Goal: Communication & Community: Answer question/provide support

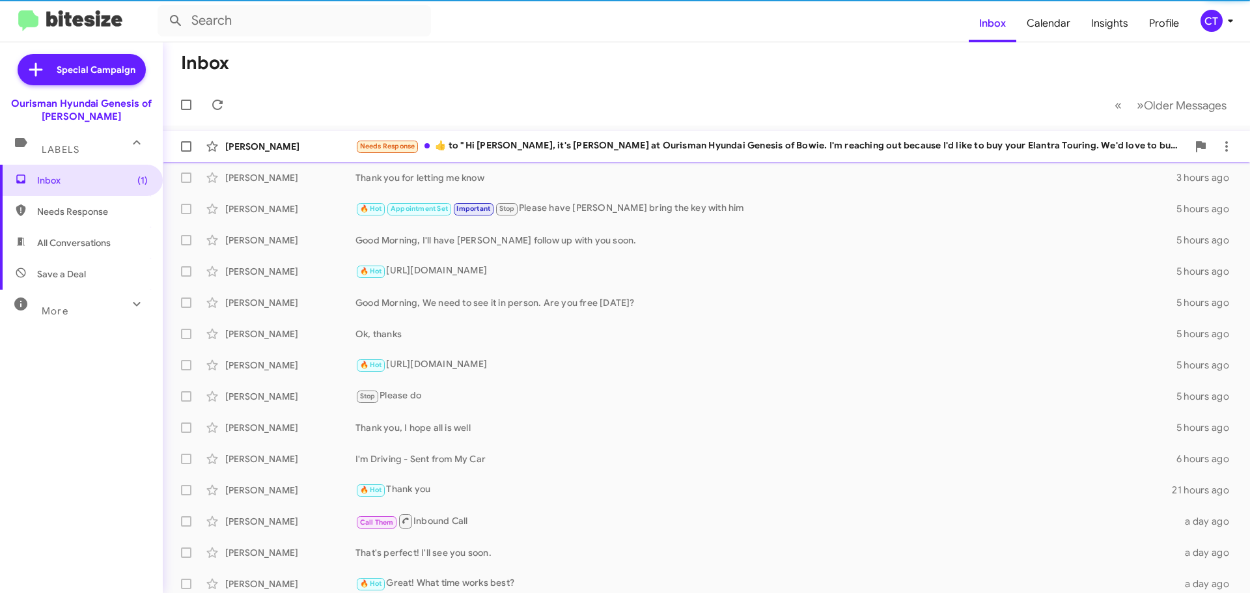
click at [666, 144] on div "Needs Response ​👍​ to " Hi Sharon, it's Ciara Taylor at Ourisman Hyundai Genesi…" at bounding box center [772, 146] width 832 height 15
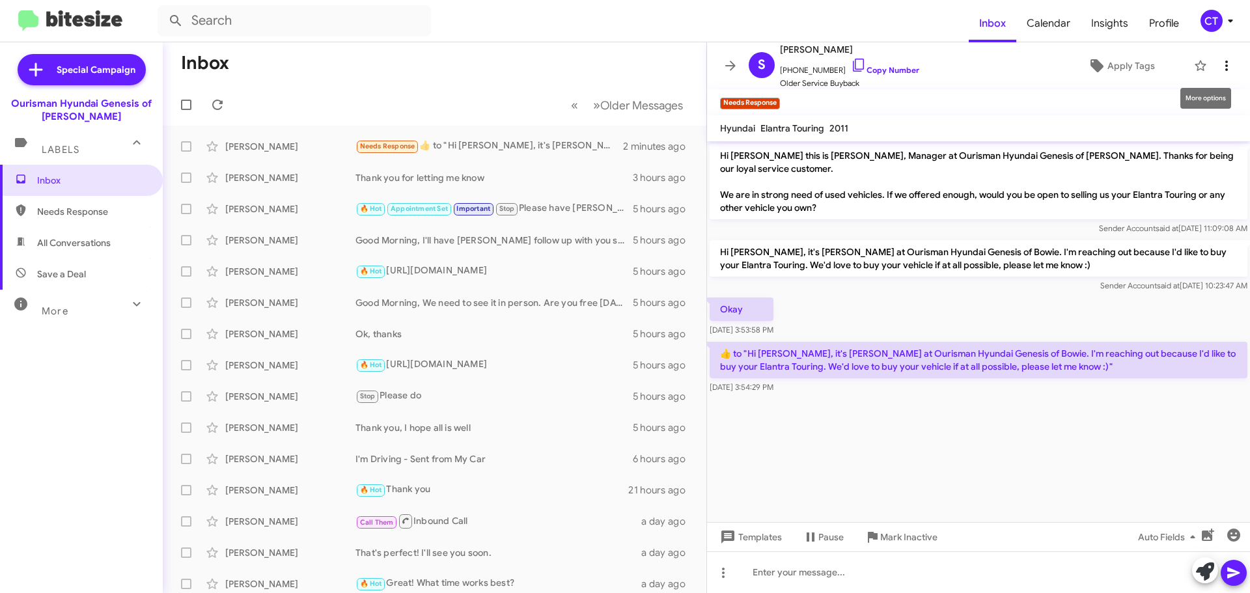
click at [1219, 66] on icon at bounding box center [1227, 66] width 16 height 16
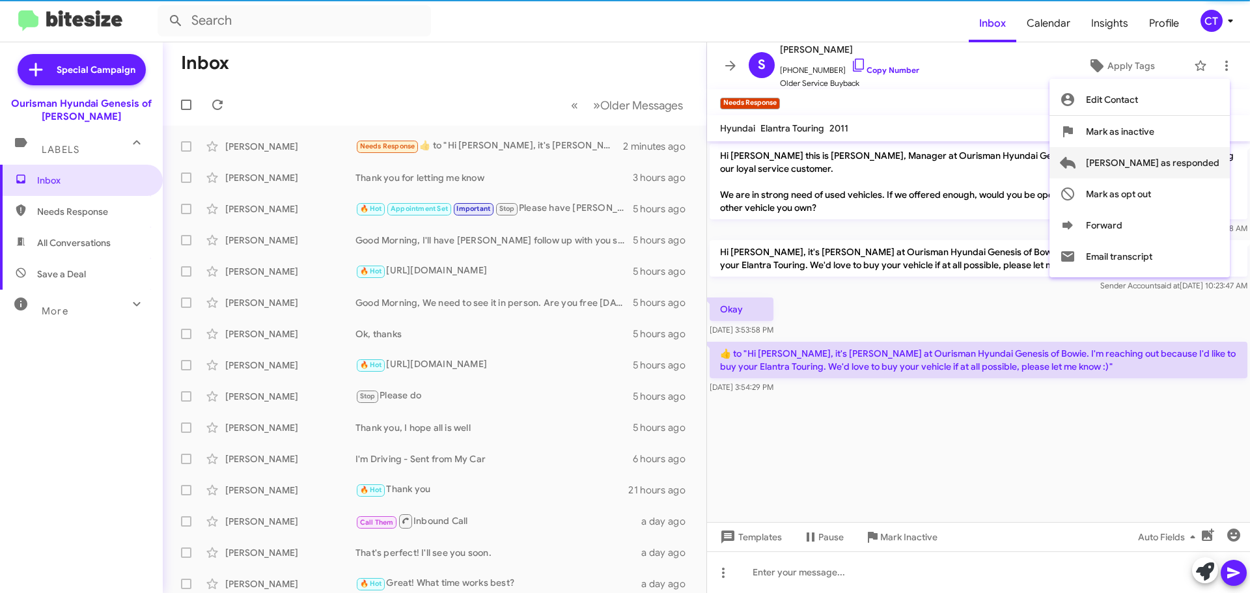
click at [1174, 167] on span "Mark as responded" at bounding box center [1152, 162] width 133 height 31
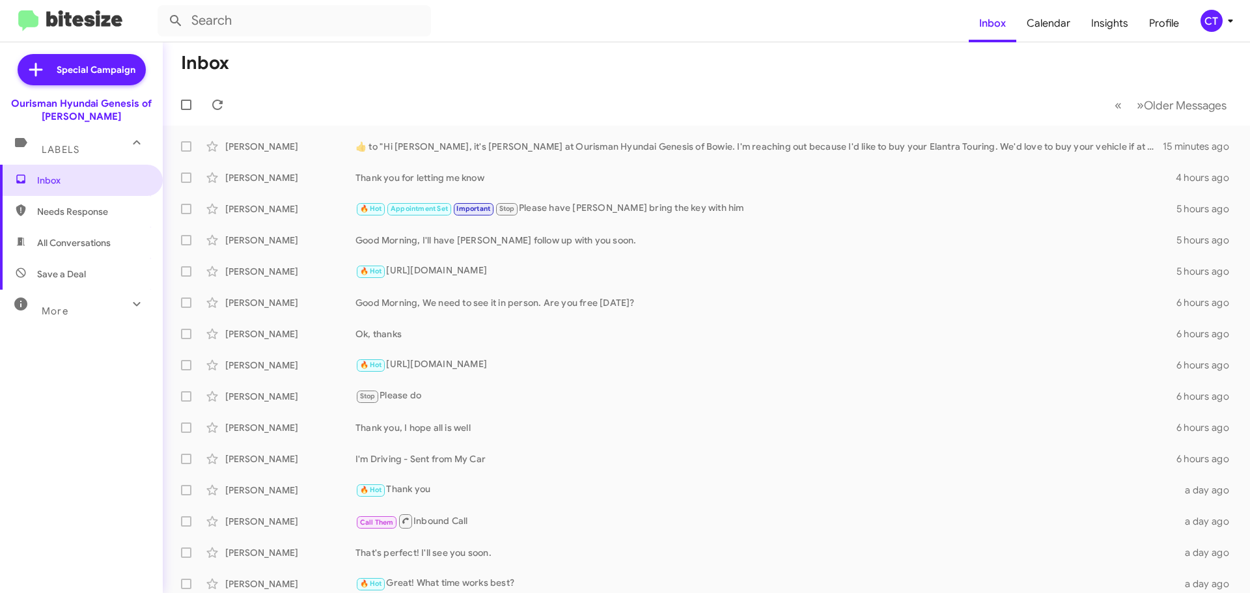
click at [1220, 18] on div "CT" at bounding box center [1212, 21] width 22 height 22
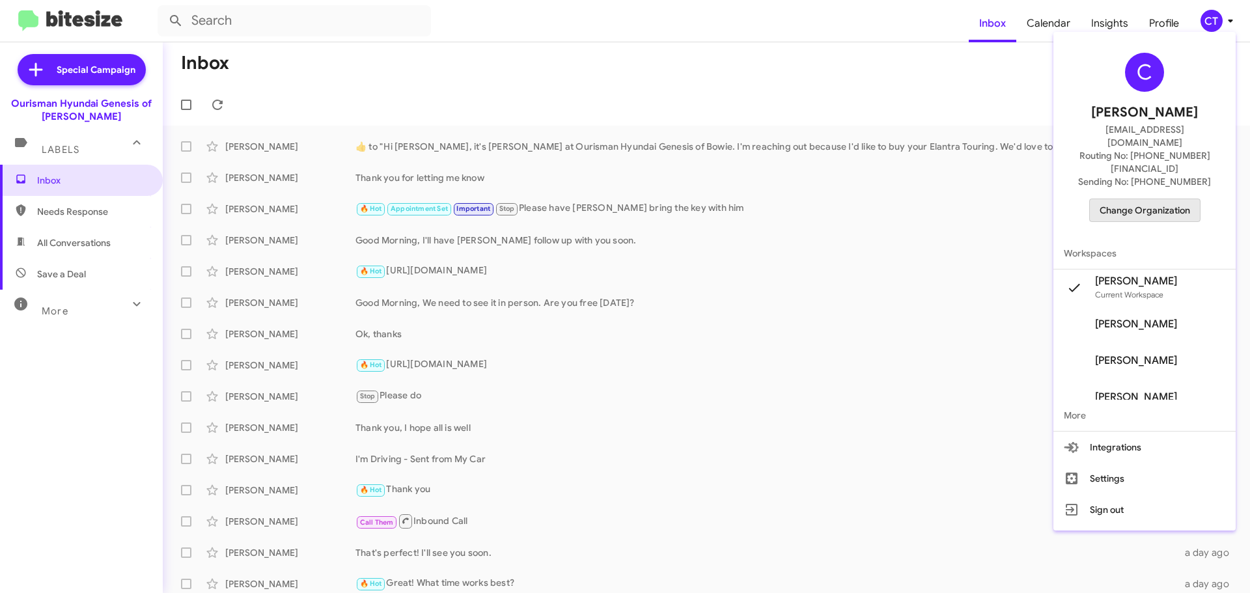
click at [1173, 199] on span "Change Organization" at bounding box center [1145, 210] width 91 height 22
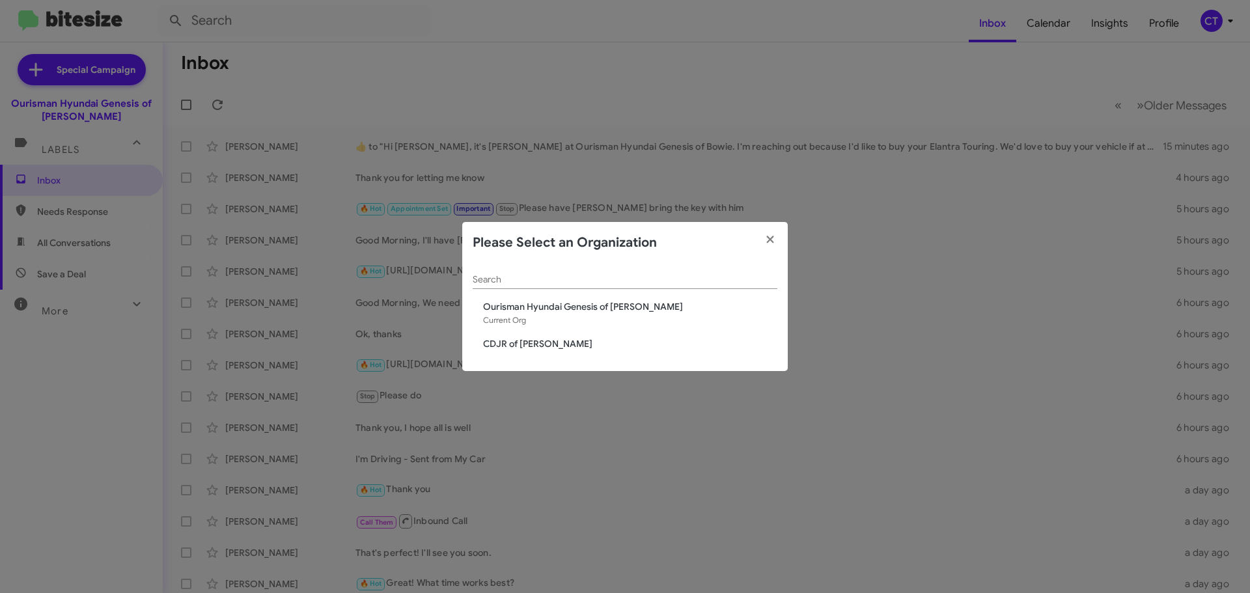
click at [510, 345] on span "CDJR of Bowie" at bounding box center [630, 343] width 294 height 13
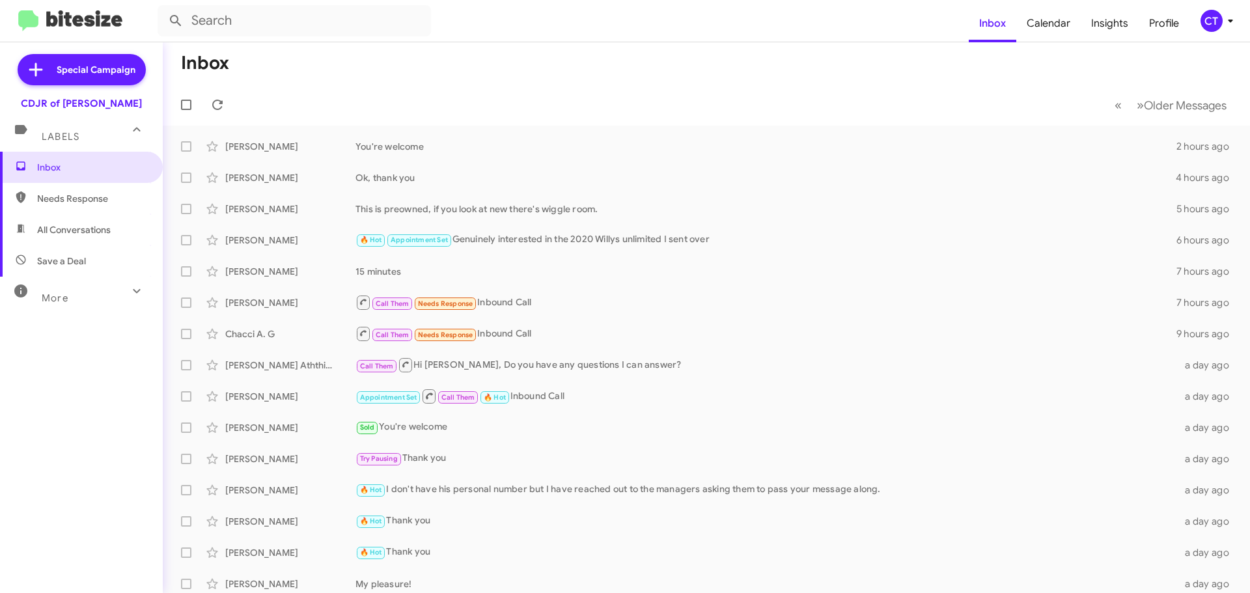
click at [1220, 22] on div "CT" at bounding box center [1212, 21] width 22 height 22
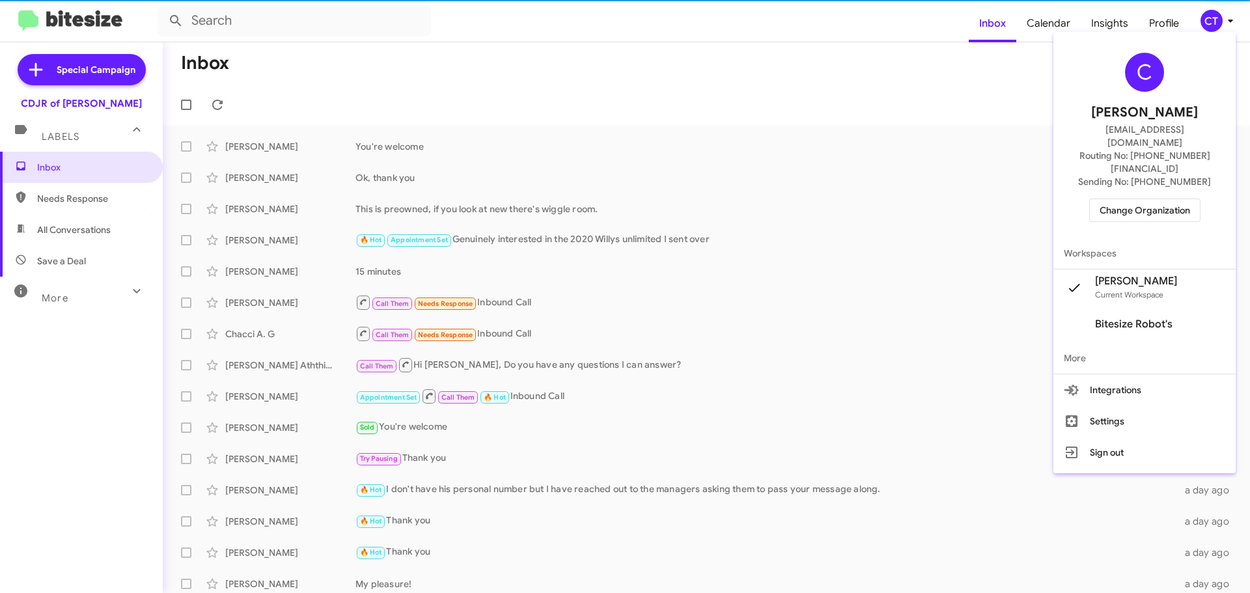
click at [1158, 199] on span "Change Organization" at bounding box center [1145, 210] width 91 height 22
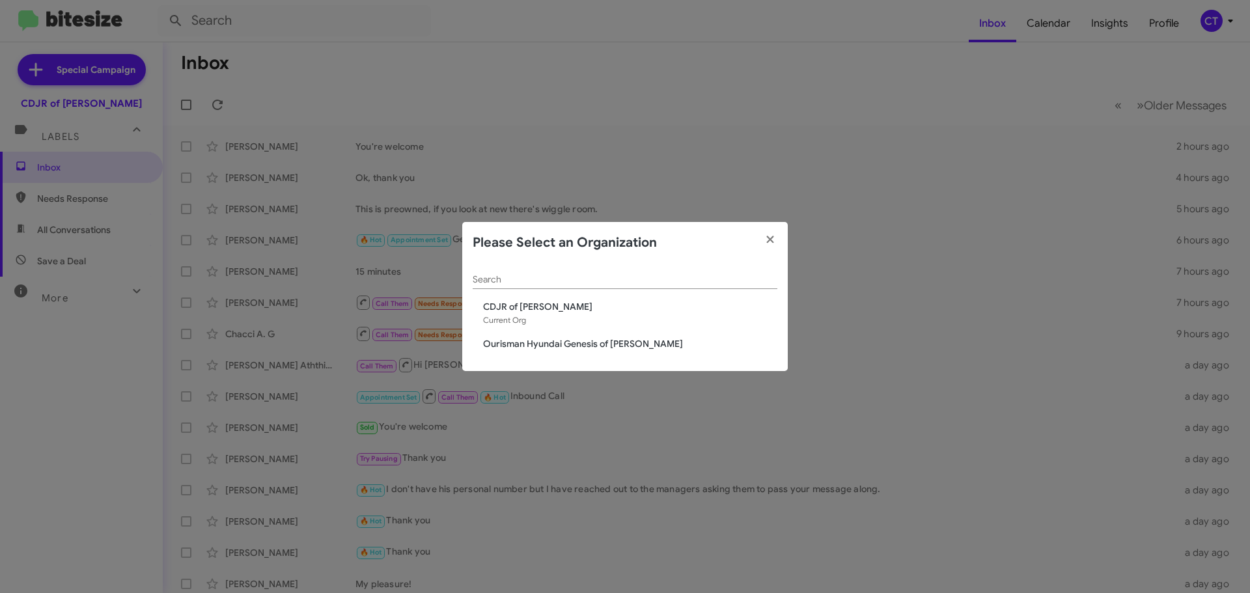
click at [563, 346] on span "Ourisman Hyundai Genesis of [PERSON_NAME]" at bounding box center [630, 343] width 294 height 13
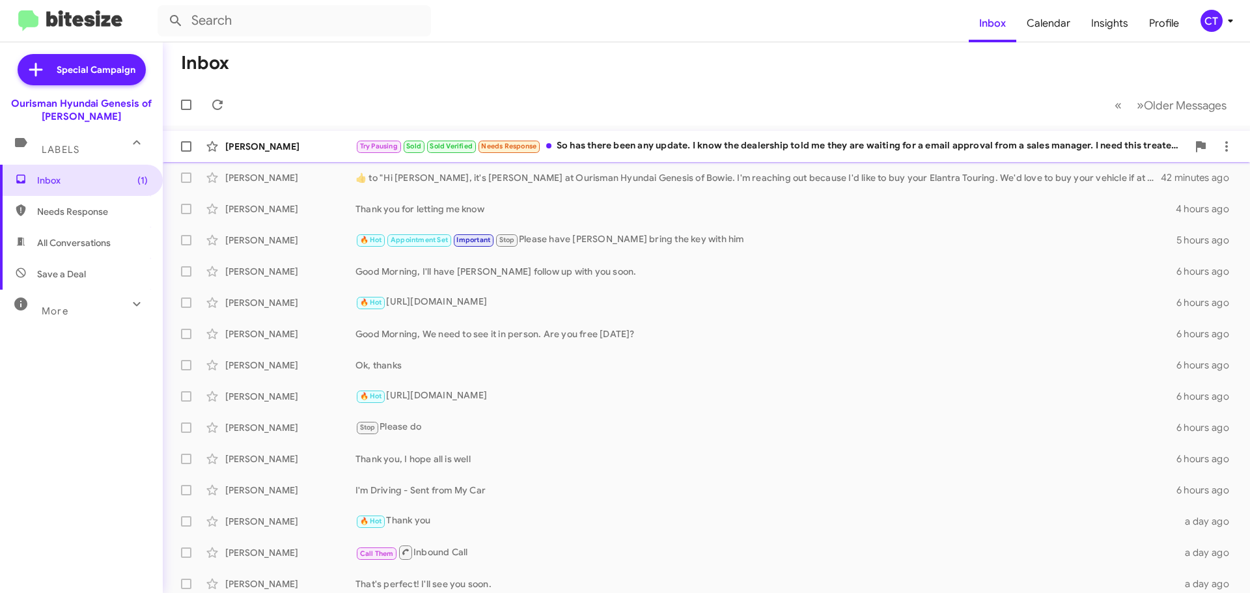
click at [593, 149] on div "Try Pausing Sold Sold Verified Needs Response So has there been any update. I k…" at bounding box center [772, 146] width 832 height 15
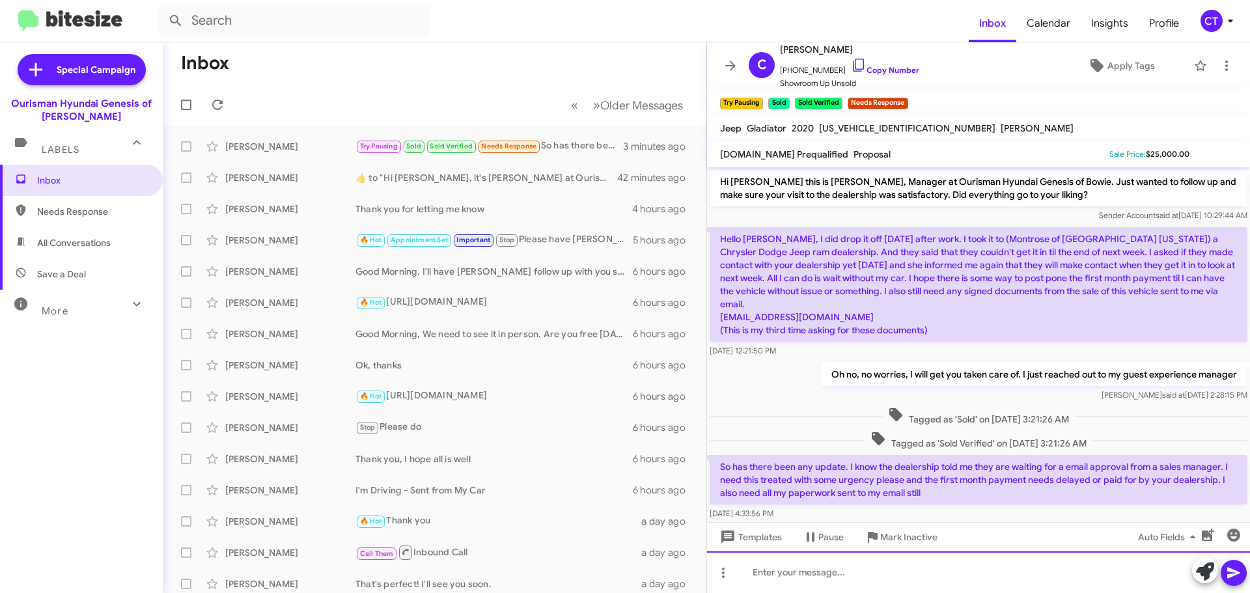
click at [833, 579] on div at bounding box center [978, 572] width 543 height 42
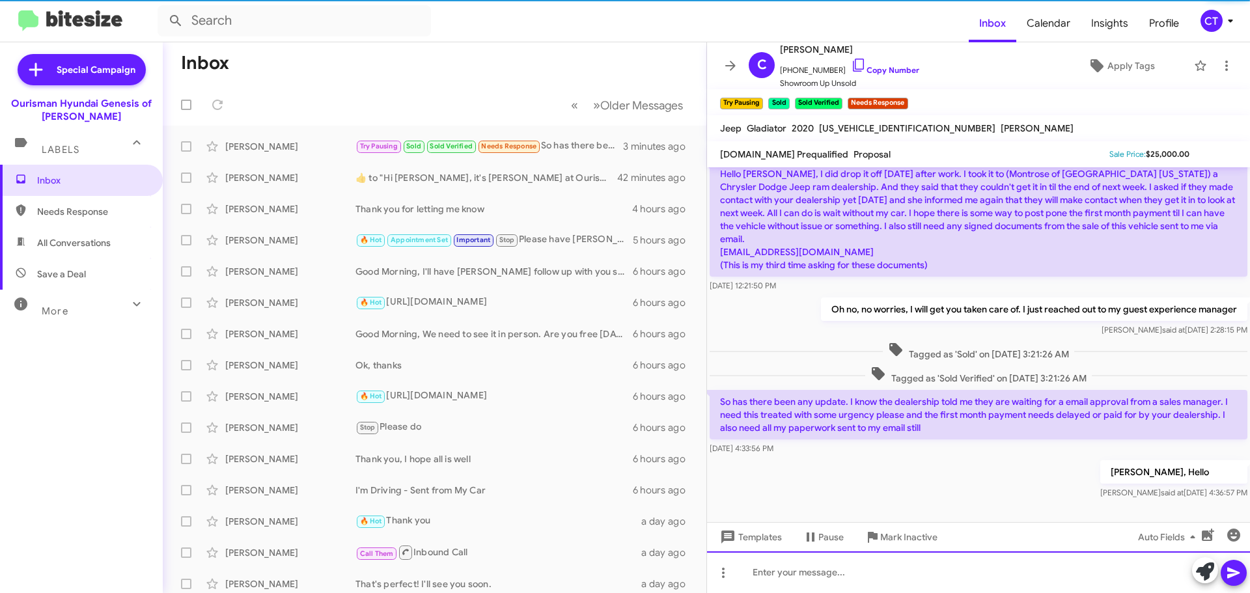
scroll to position [68, 0]
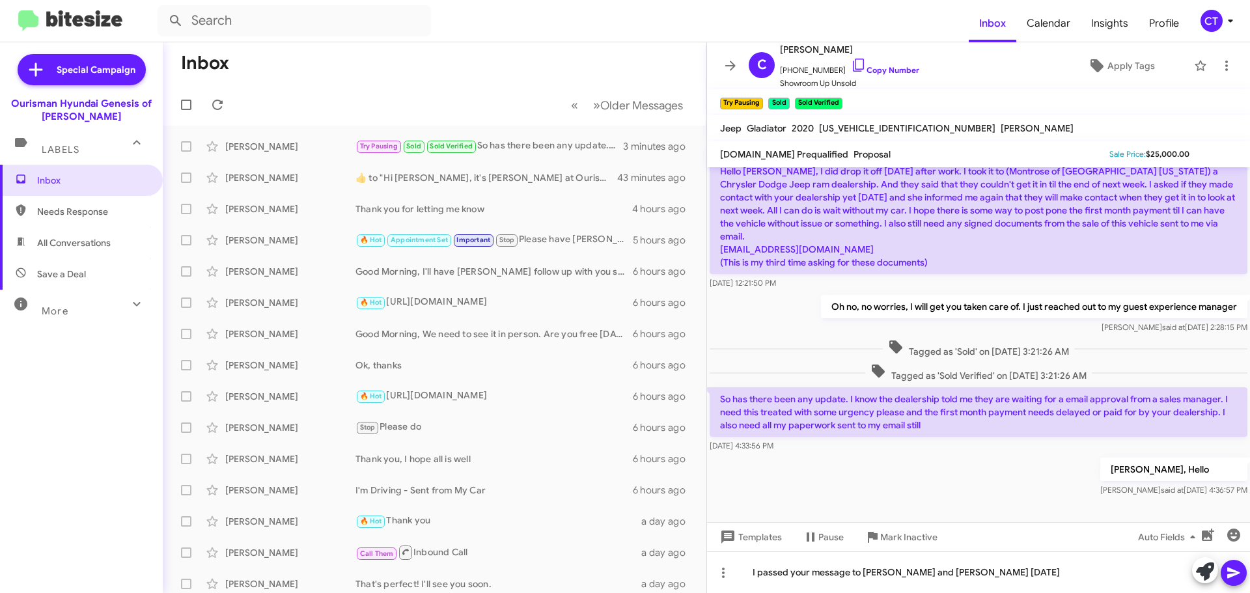
click at [1241, 579] on icon at bounding box center [1234, 573] width 16 height 16
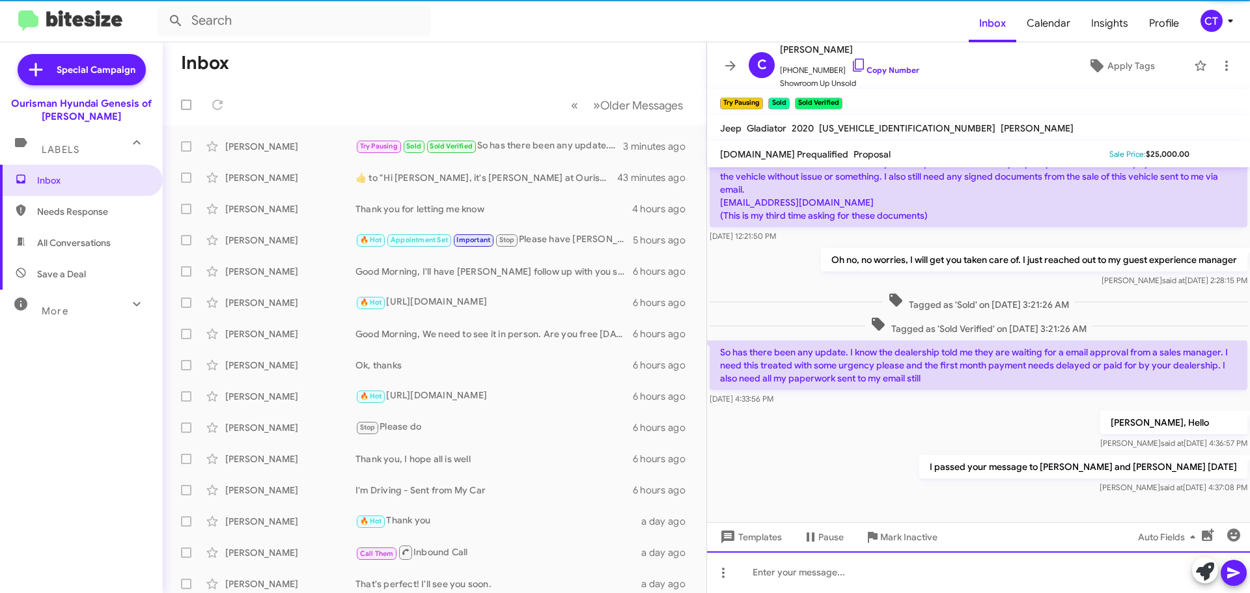
scroll to position [115, 0]
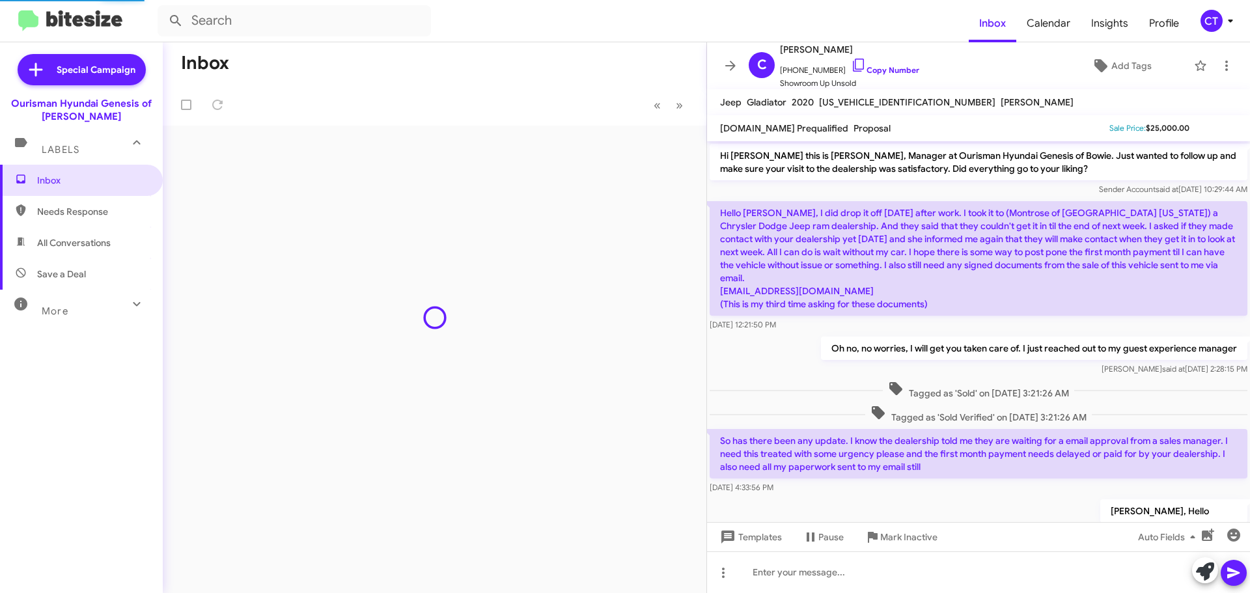
scroll to position [89, 0]
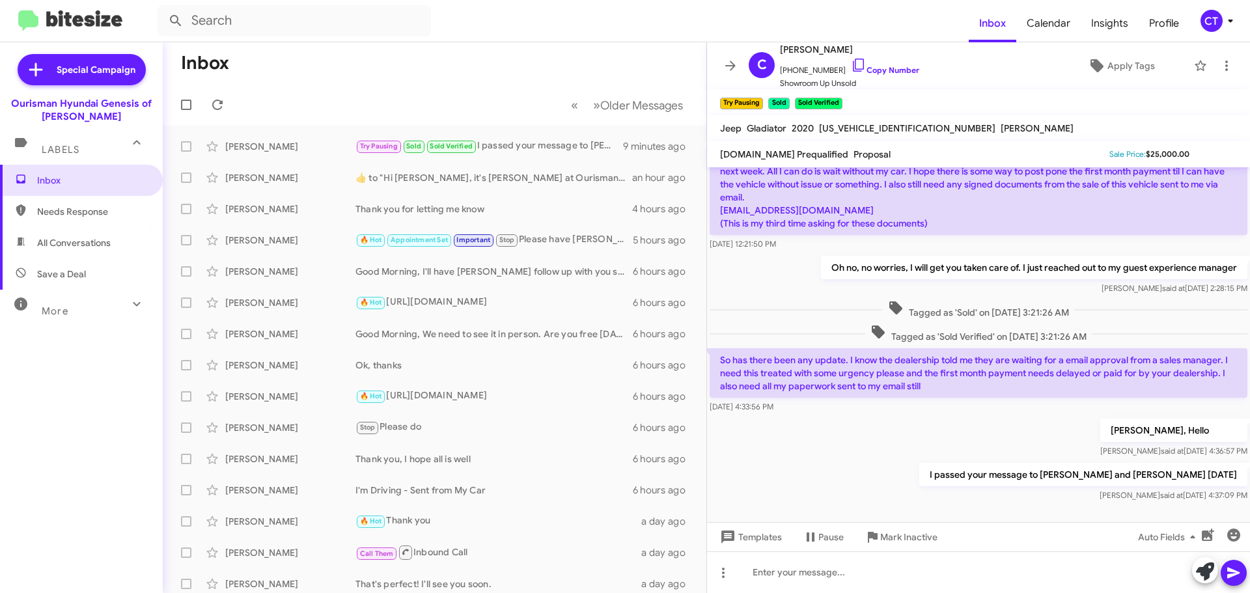
scroll to position [115, 0]
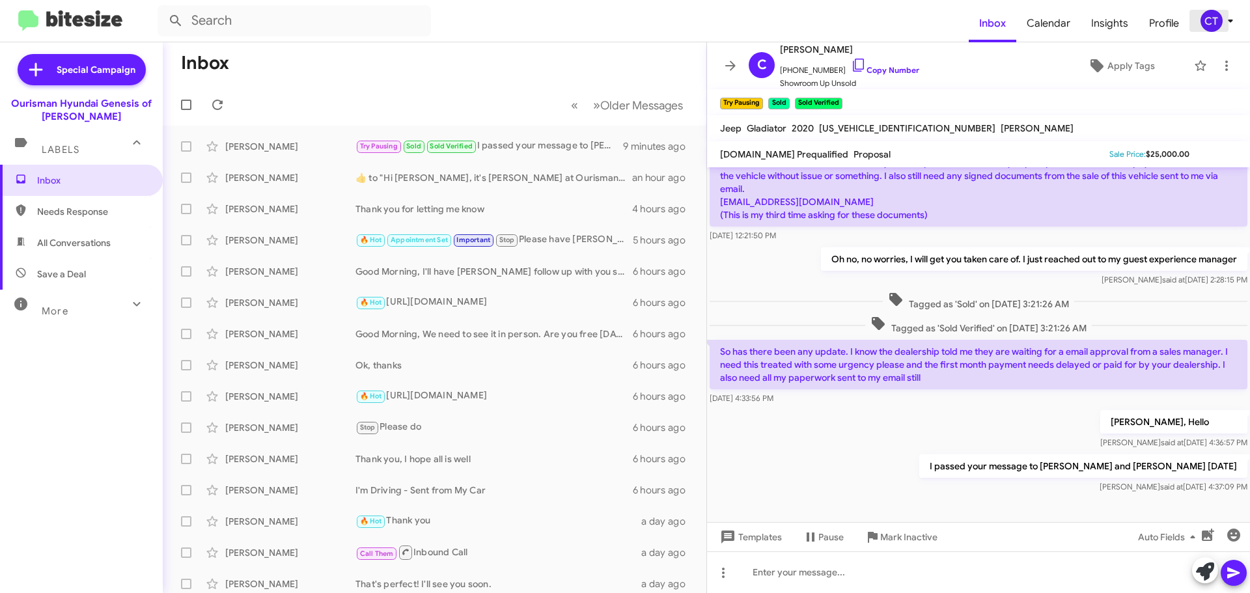
click at [1234, 19] on icon at bounding box center [1231, 21] width 16 height 16
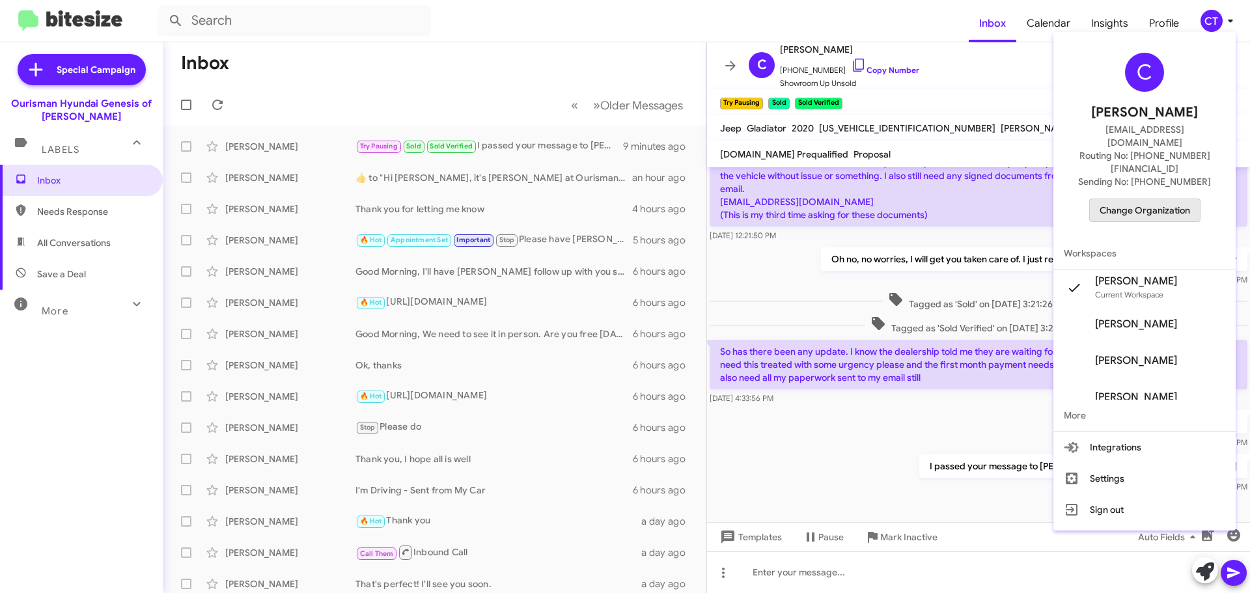
click at [1127, 199] on span "Change Organization" at bounding box center [1145, 210] width 91 height 22
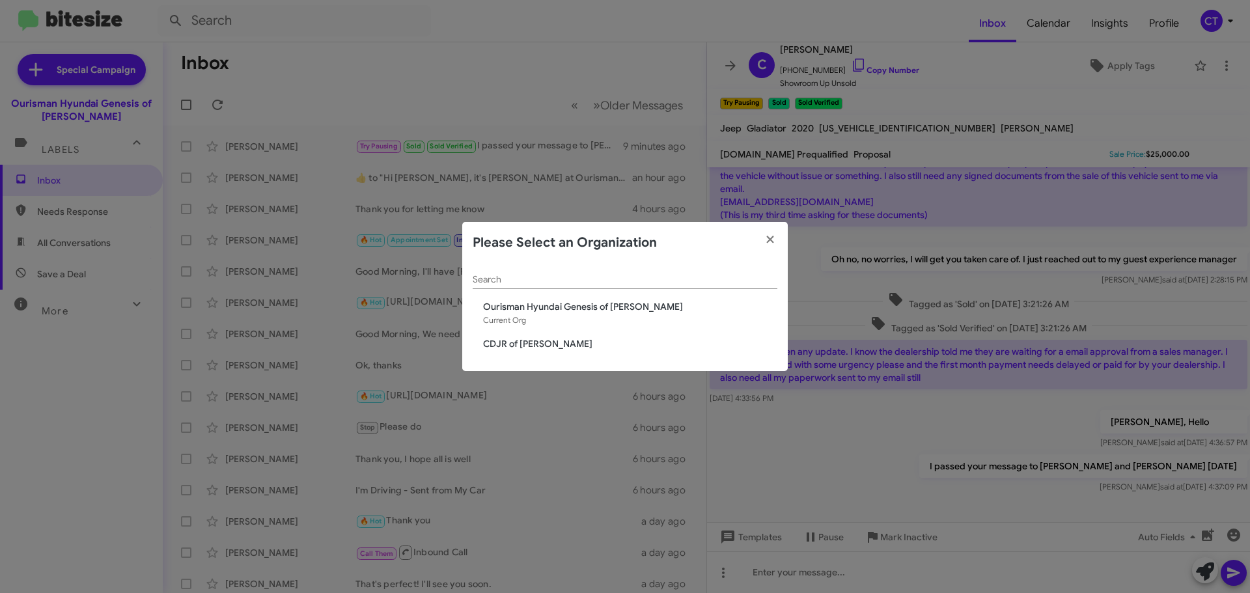
click at [501, 346] on span "CDJR of [PERSON_NAME]" at bounding box center [630, 343] width 294 height 13
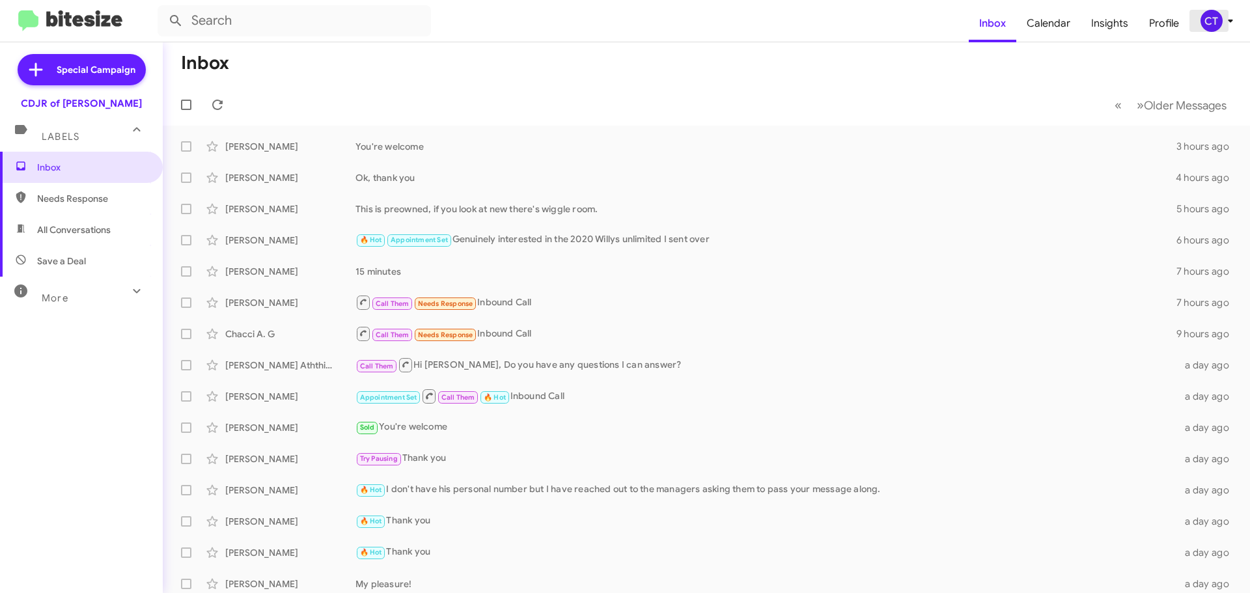
click at [1207, 25] on div "CT" at bounding box center [1212, 21] width 22 height 22
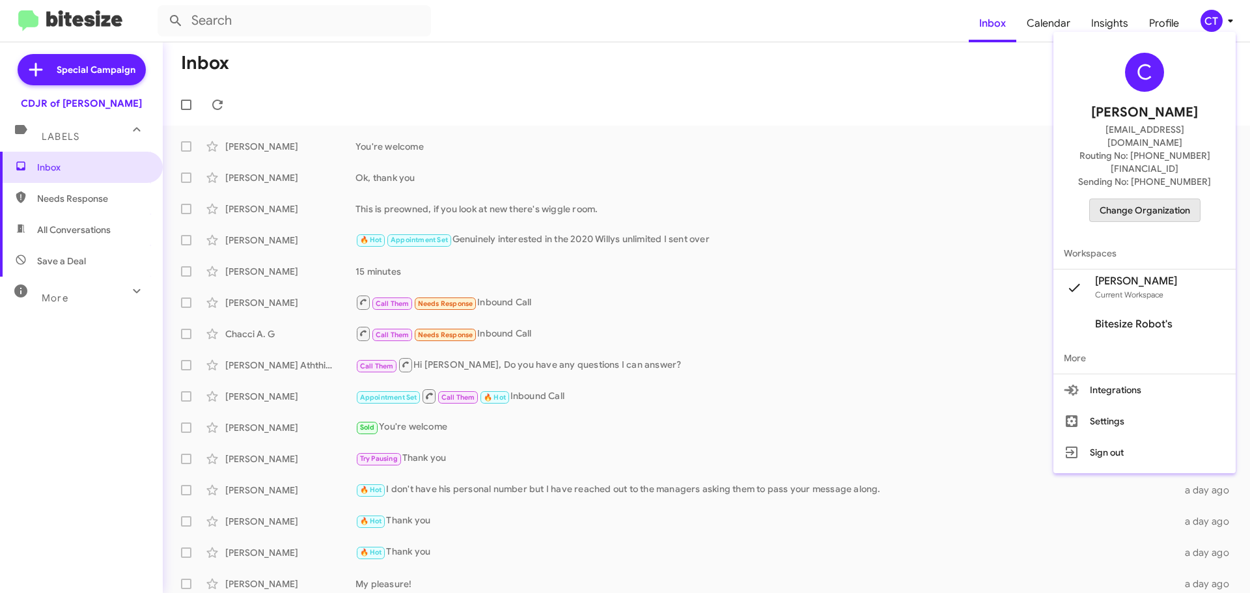
click at [1152, 199] on span "Change Organization" at bounding box center [1145, 210] width 91 height 22
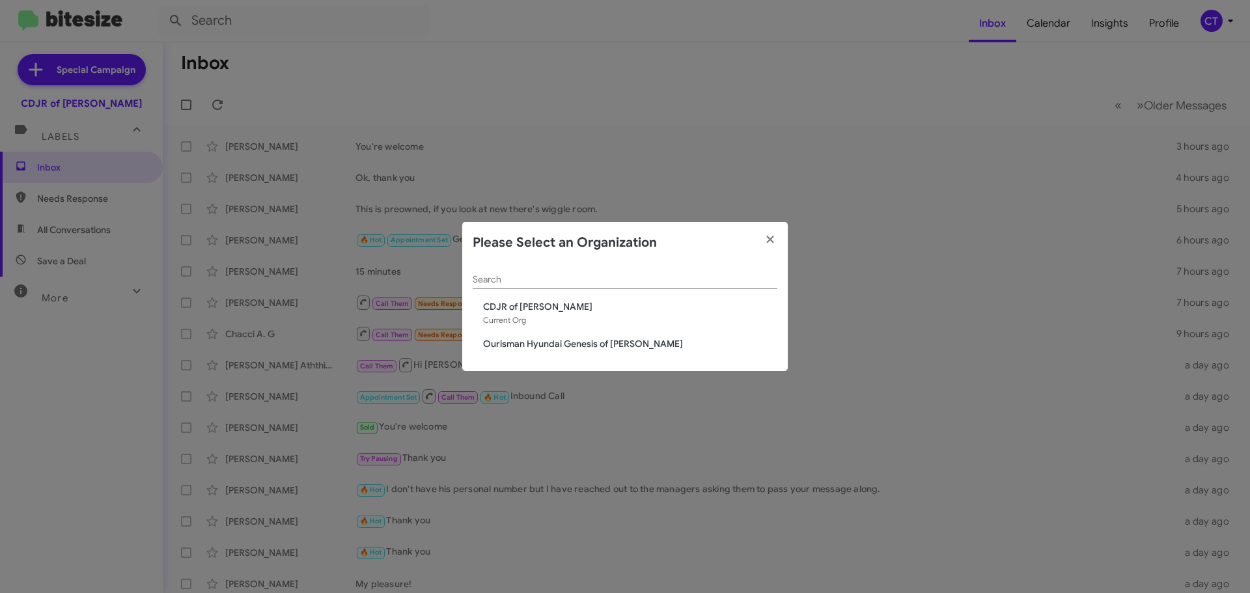
click at [538, 342] on span "Ourisman Hyundai Genesis of [PERSON_NAME]" at bounding box center [630, 343] width 294 height 13
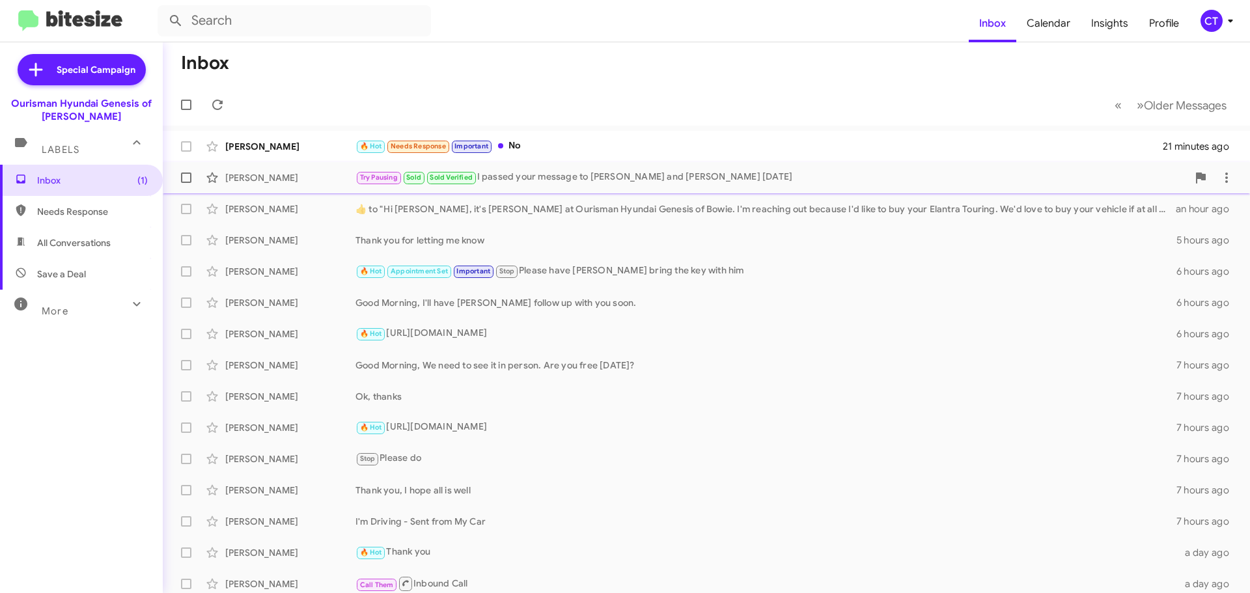
click at [582, 184] on div "Try Pausing Sold Sold Verified I passed your message to Pouya and Anastasia tod…" at bounding box center [772, 177] width 832 height 15
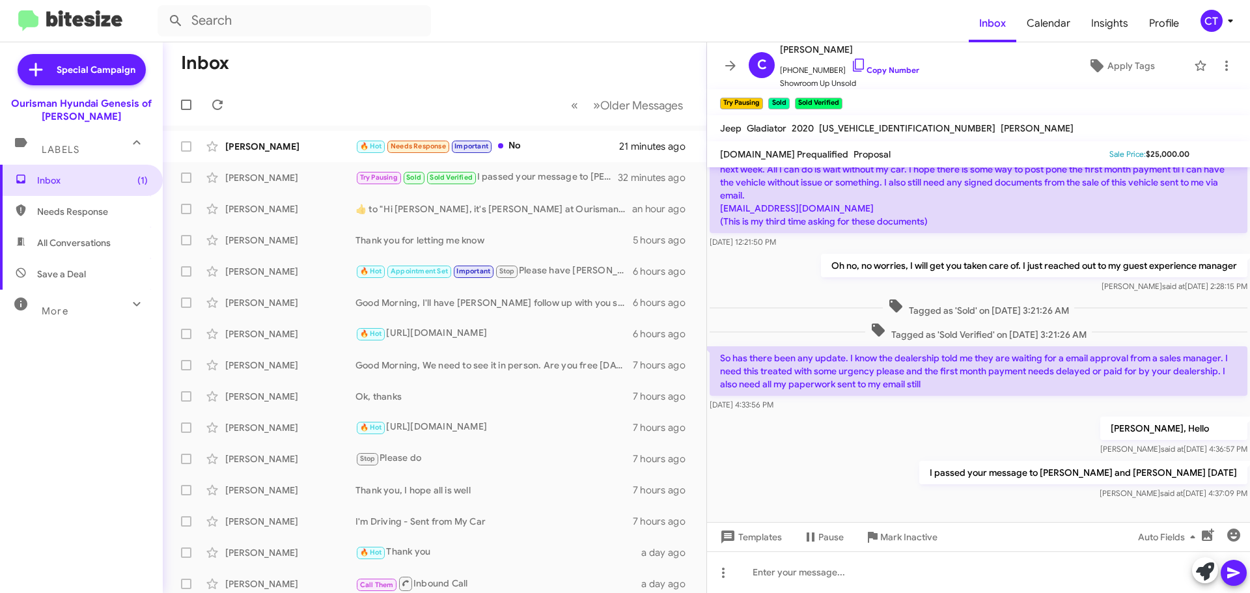
scroll to position [115, 0]
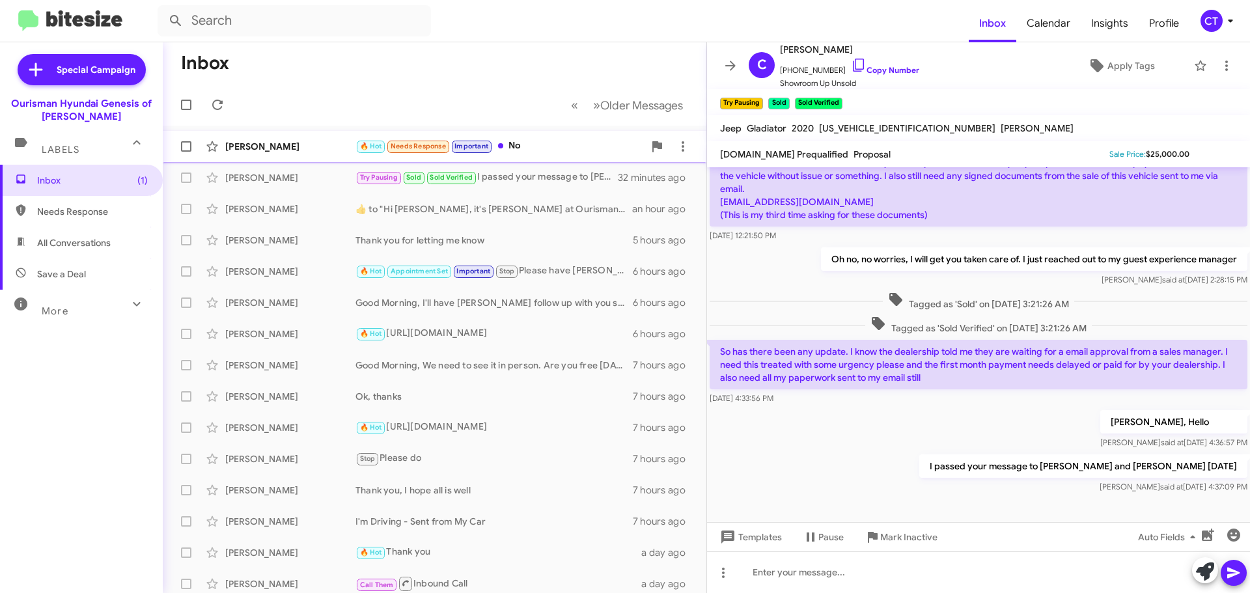
click at [222, 159] on div "Joann Robinson 🔥 Hot Needs Response Important No 21 minutes ago" at bounding box center [434, 146] width 523 height 26
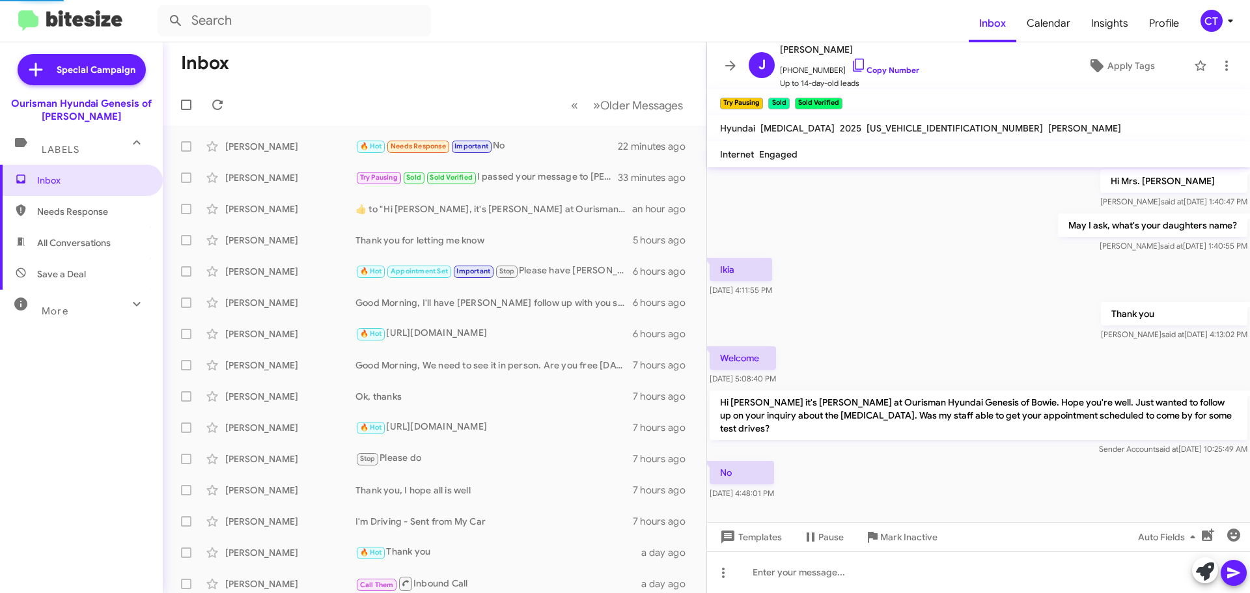
scroll to position [112, 0]
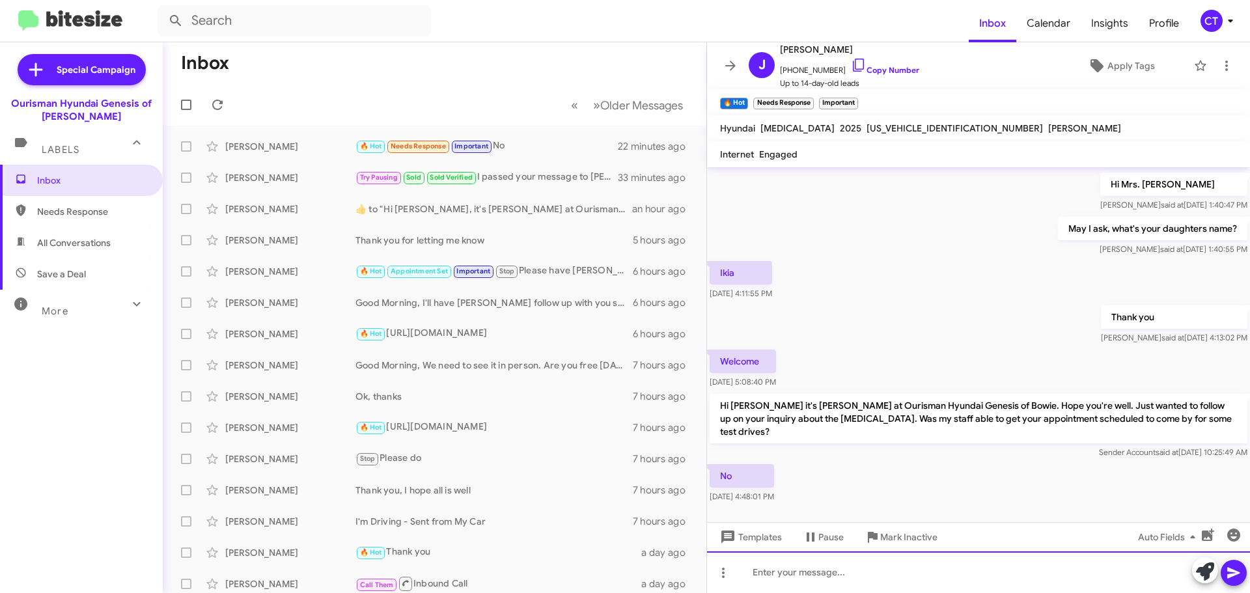
click at [846, 568] on div at bounding box center [978, 572] width 543 height 42
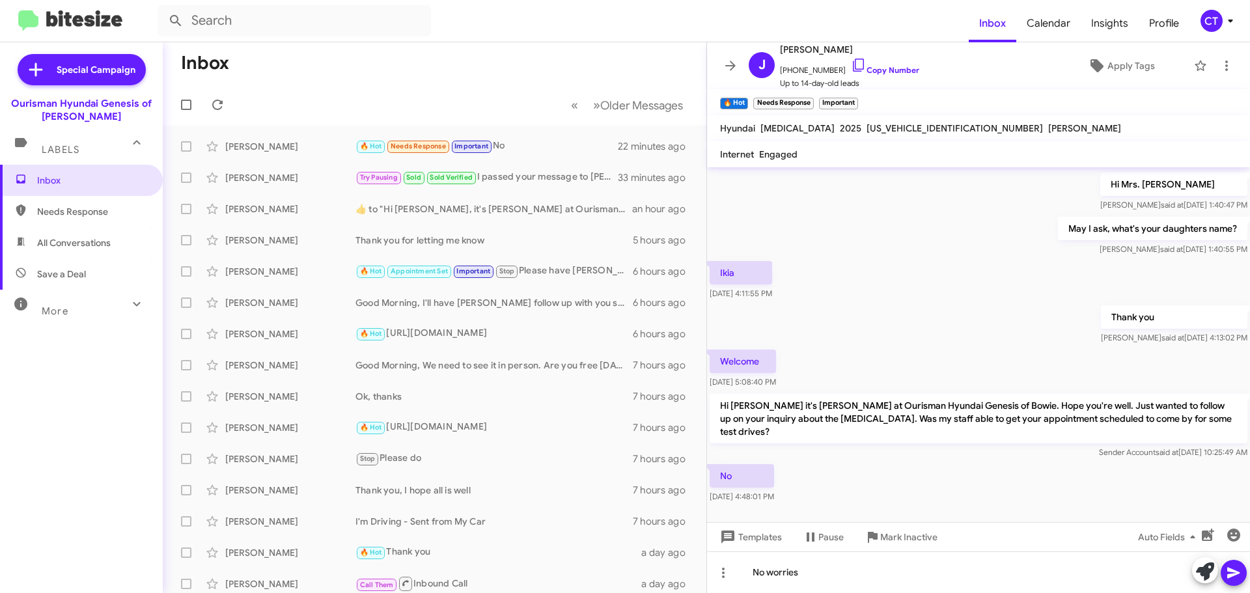
click at [1233, 579] on icon at bounding box center [1234, 573] width 16 height 16
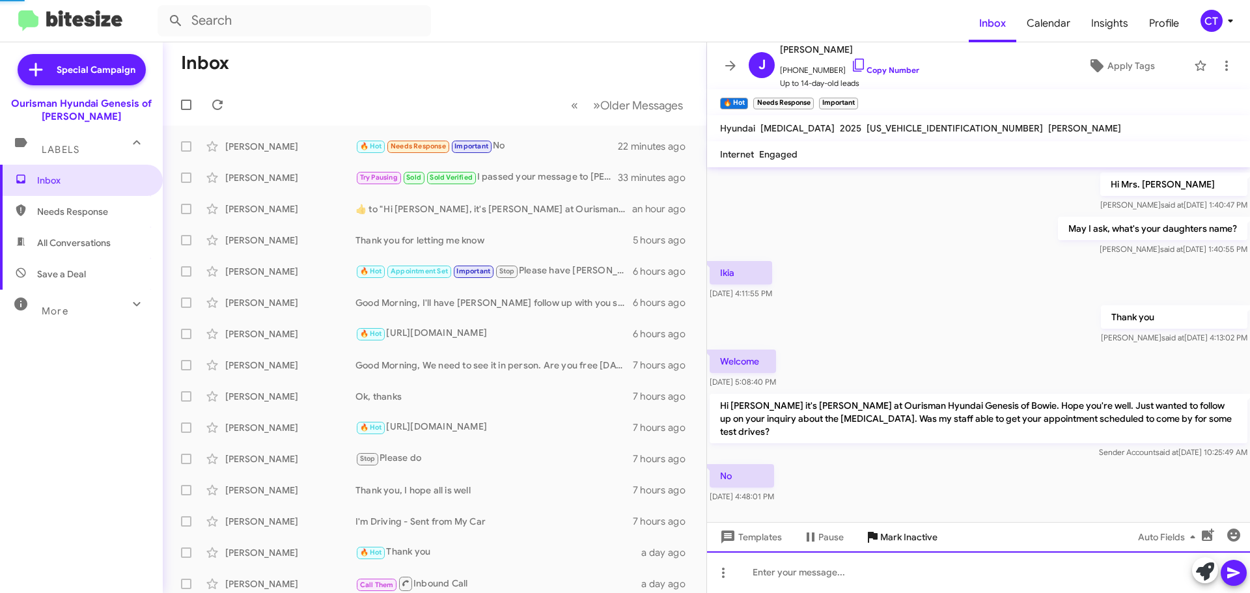
scroll to position [0, 0]
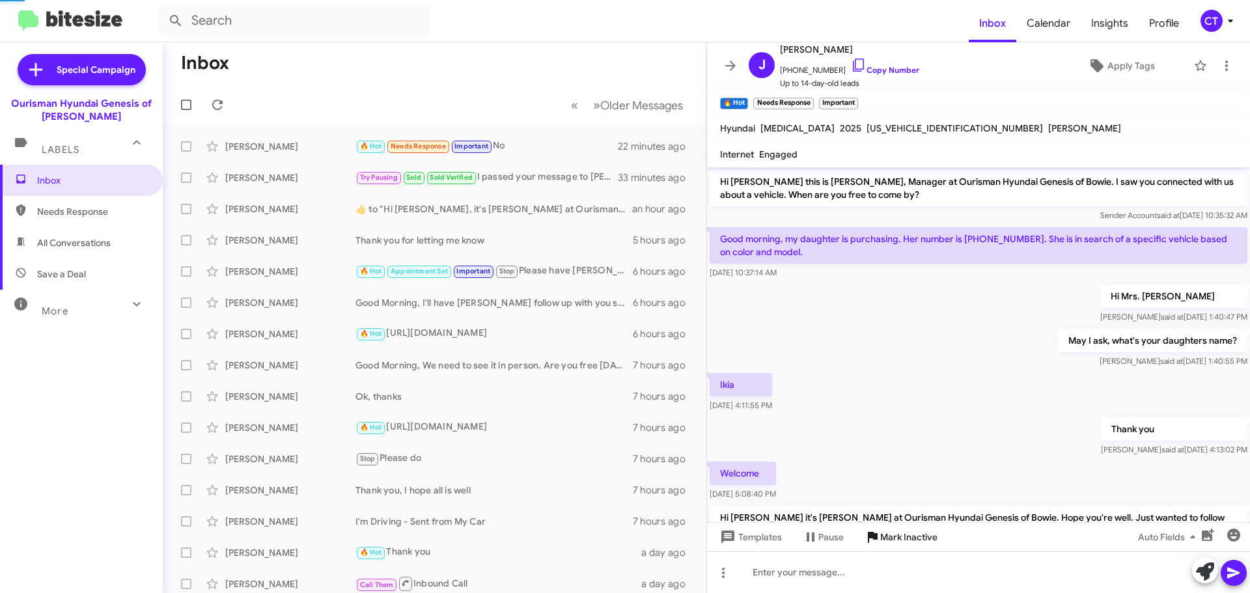
click at [917, 541] on span "Mark Inactive" at bounding box center [908, 536] width 57 height 23
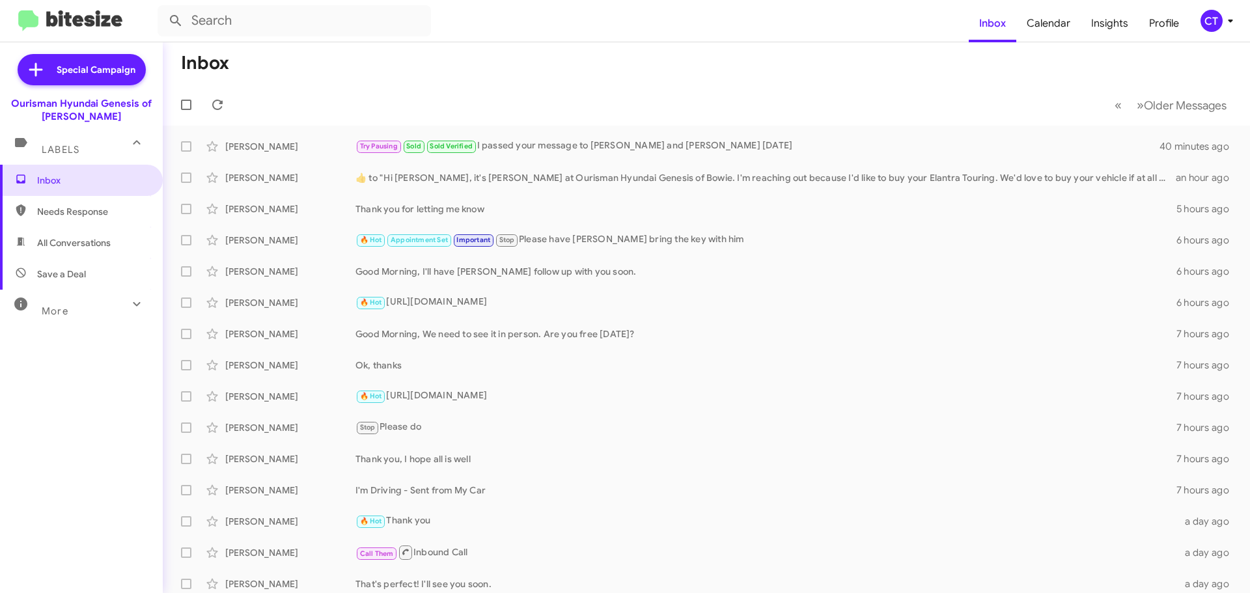
click at [1227, 23] on icon at bounding box center [1231, 21] width 16 height 16
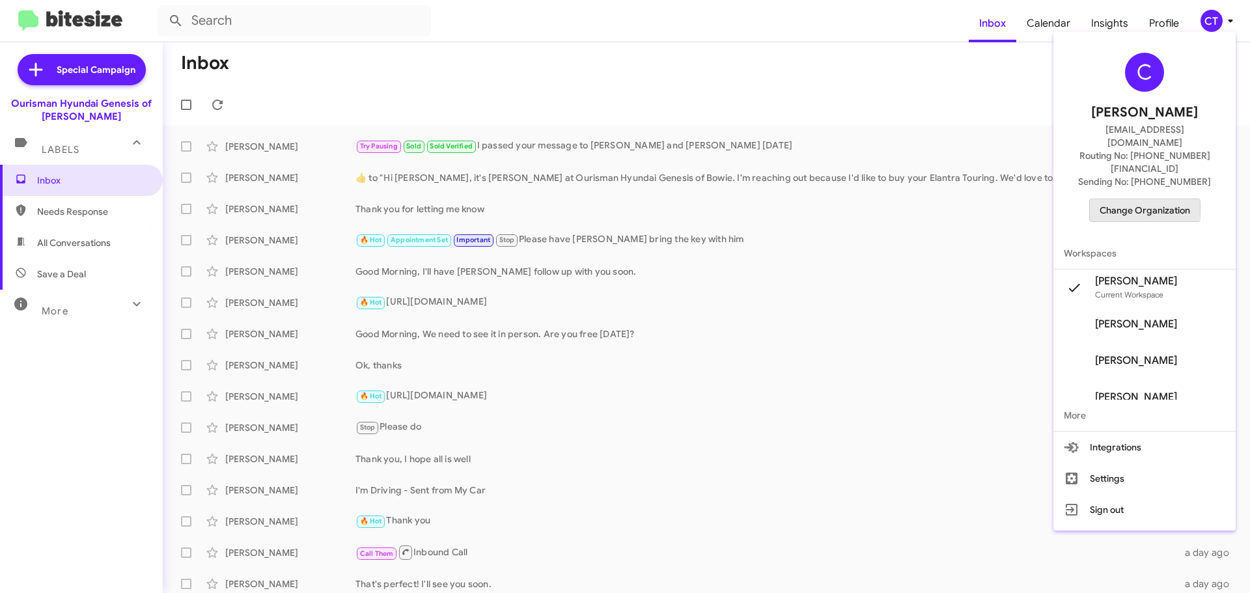
click at [1134, 199] on span "Change Organization" at bounding box center [1145, 210] width 91 height 22
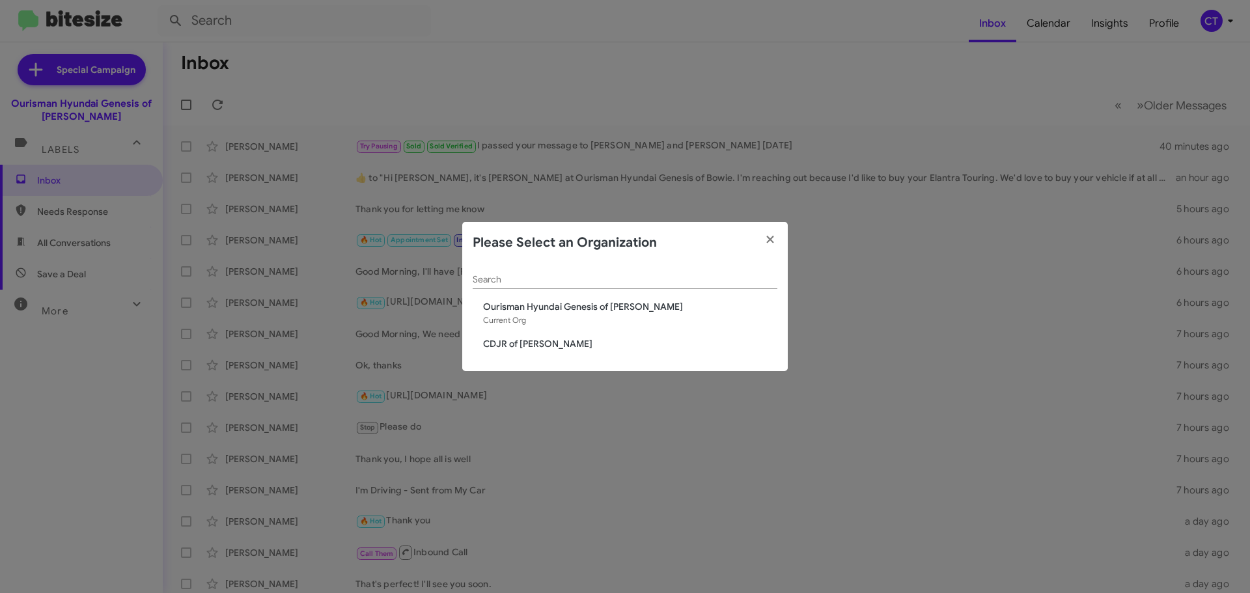
click at [521, 352] on div "Search Ourisman Hyundai Genesis of Bowie Current Org CDJR of Bowie" at bounding box center [625, 318] width 326 height 108
click at [520, 349] on span "CDJR of [PERSON_NAME]" at bounding box center [630, 343] width 294 height 13
